Goal: Register for event/course

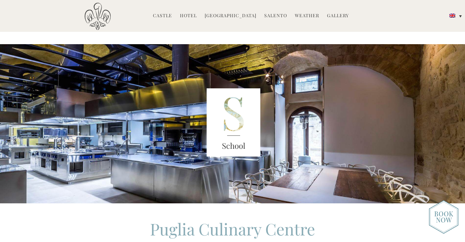
scroll to position [794, 0]
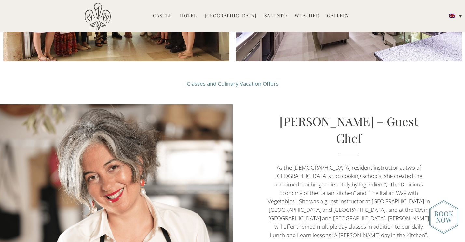
click at [254, 80] on link "Classes and Culinary Vacation Offers" at bounding box center [233, 83] width 92 height 7
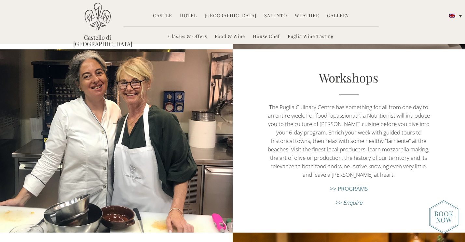
scroll to position [781, 0]
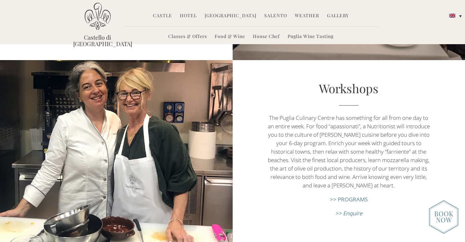
click at [352, 199] on link ">> PROGRAMS" at bounding box center [349, 199] width 38 height 7
